Goal: Complete application form: Complete application form

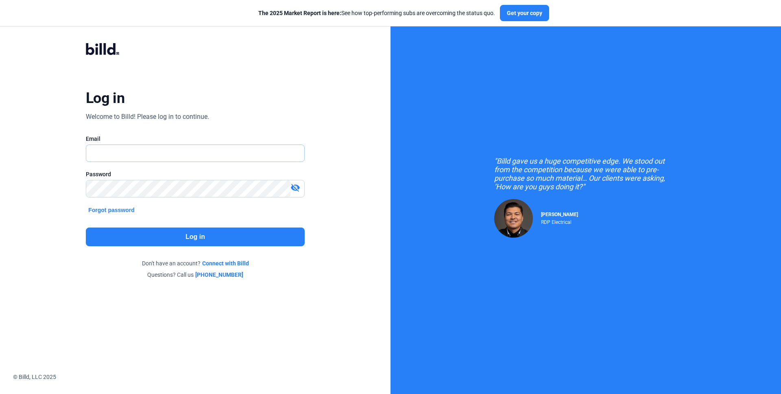
type input "[PERSON_NAME][EMAIL_ADDRESS][DOMAIN_NAME]"
click at [186, 236] on button "Log in" at bounding box center [195, 236] width 219 height 19
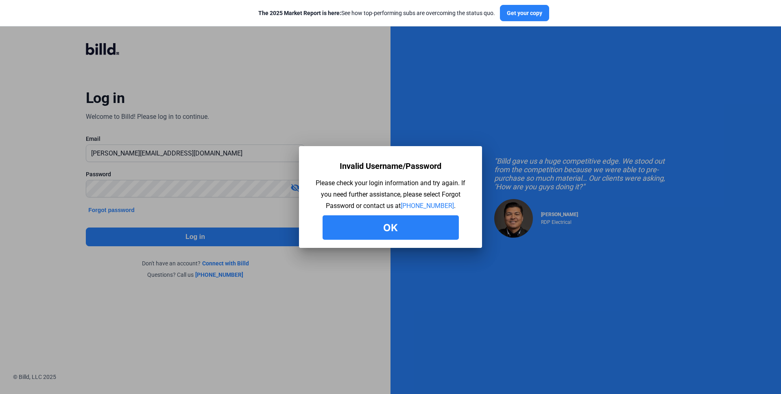
click at [398, 216] on button "Ok" at bounding box center [391, 227] width 136 height 24
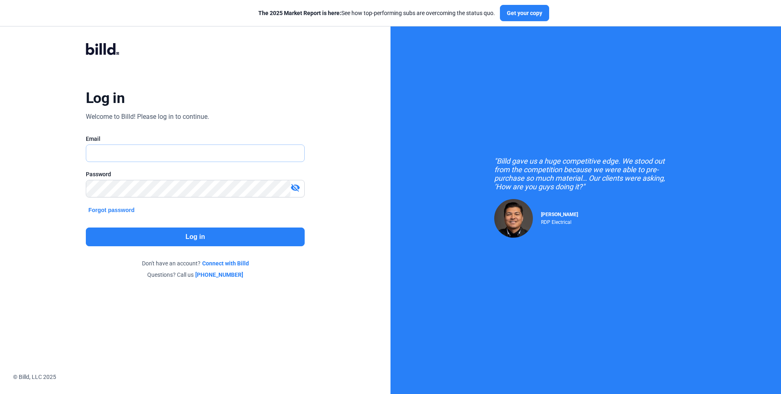
type input "[PERSON_NAME][EMAIL_ADDRESS][DOMAIN_NAME]"
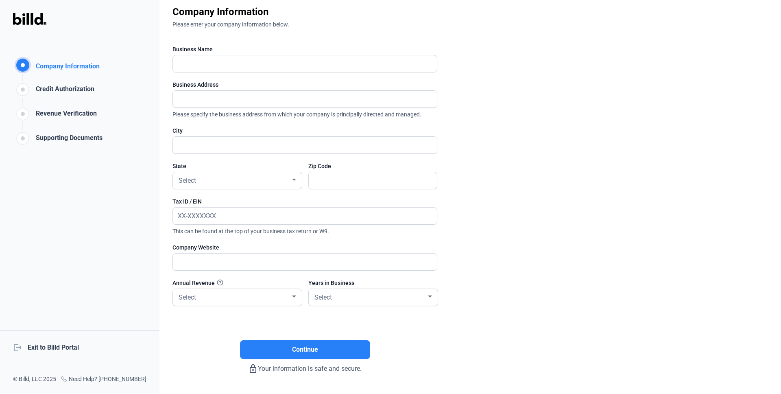
scroll to position [30, 0]
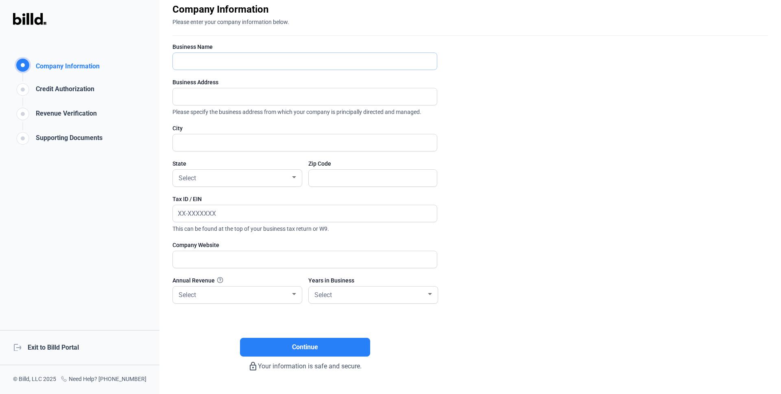
click at [248, 63] on input "text" at bounding box center [300, 61] width 255 height 17
type input "Test"
